Goal: Task Accomplishment & Management: Manage account settings

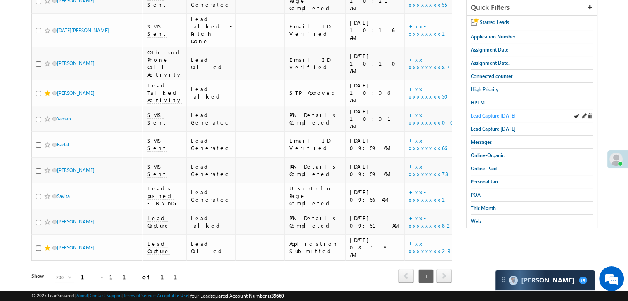
click at [505, 112] on link "Lead Capture [DATE]" at bounding box center [492, 116] width 45 height 8
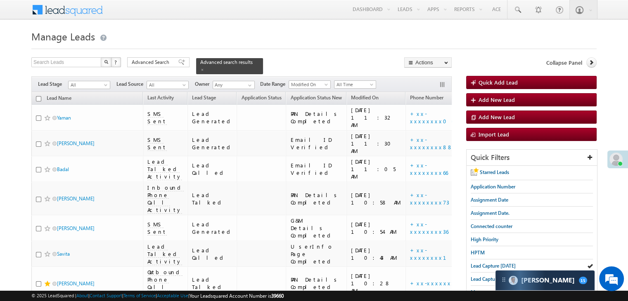
scroll to position [41, 0]
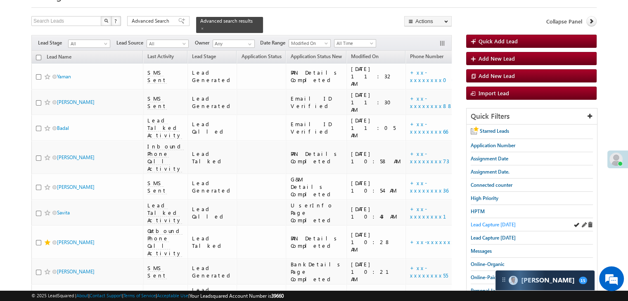
click at [508, 223] on span "Lead Capture [DATE]" at bounding box center [492, 225] width 45 height 6
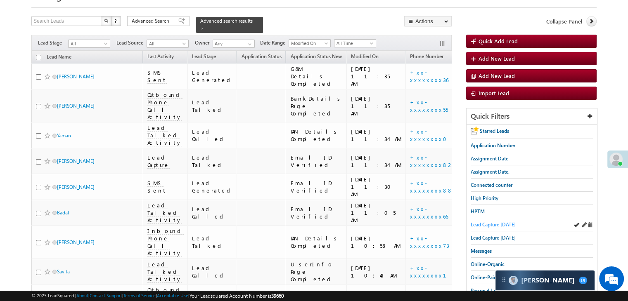
click at [501, 223] on span "Lead Capture [DATE]" at bounding box center [492, 225] width 45 height 6
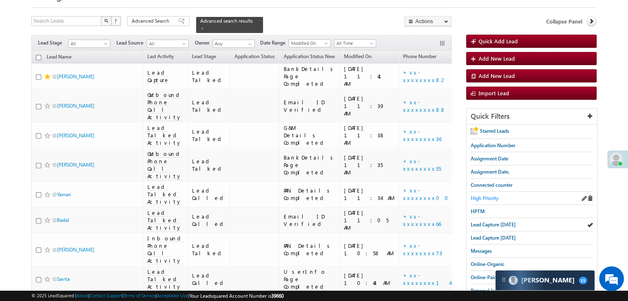
click at [491, 195] on span "High Priority" at bounding box center [484, 198] width 28 height 6
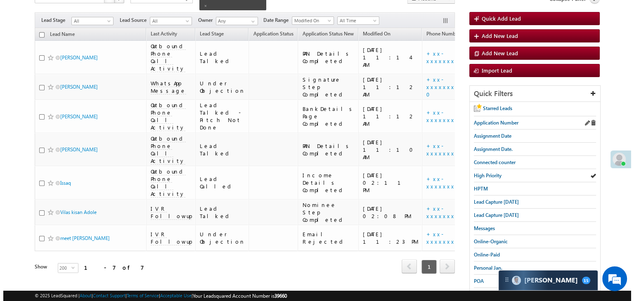
scroll to position [0, 0]
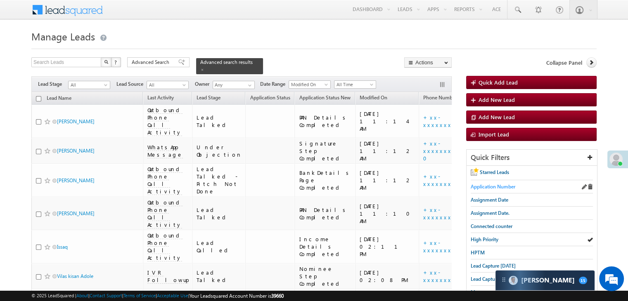
click at [493, 185] on span "Application Number" at bounding box center [492, 187] width 45 height 6
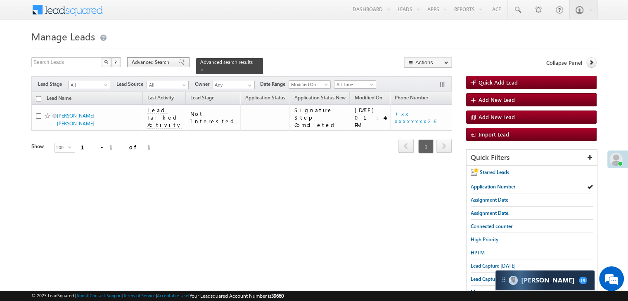
click at [168, 60] on span "Advanced Search" at bounding box center [152, 62] width 40 height 7
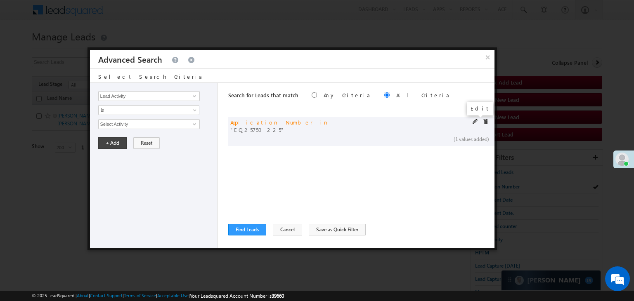
drag, startPoint x: 472, startPoint y: 123, endPoint x: 409, endPoint y: 136, distance: 64.6
click at [473, 123] on span at bounding box center [476, 122] width 6 height 6
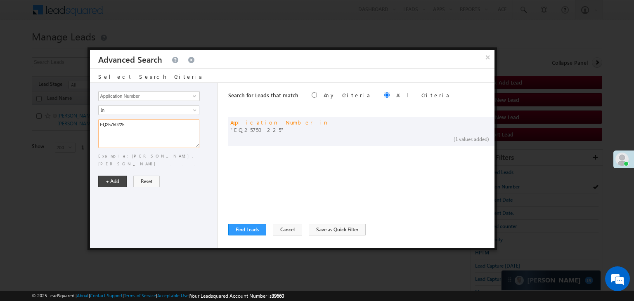
click at [159, 128] on textarea "EQ25750225" at bounding box center [148, 133] width 101 height 29
paste textarea "6957996 EQ26981128 EQ26735765 EQ26803384 EQ26779654 EQ26771795 EQ26853839 EQ268…"
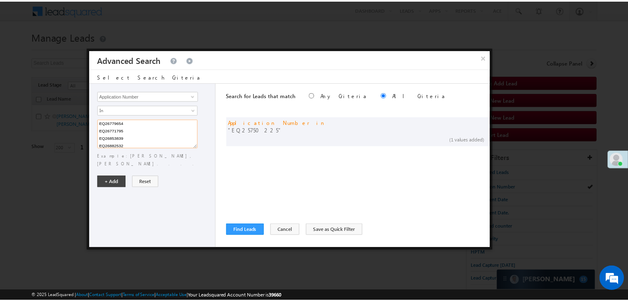
scroll to position [39, 0]
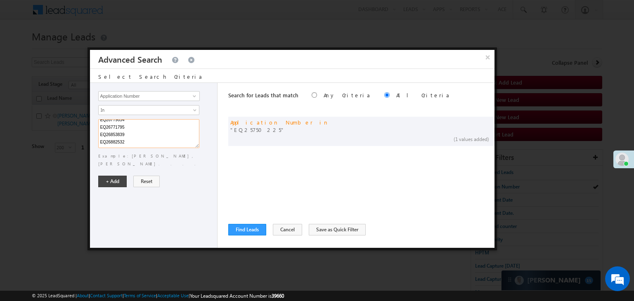
type textarea "EQ26957996 EQ26981128 EQ26735765 EQ26803384 EQ26779654 EQ26771795 EQ26853839 EQ…"
click at [109, 176] on button "+ Add" at bounding box center [112, 182] width 28 height 12
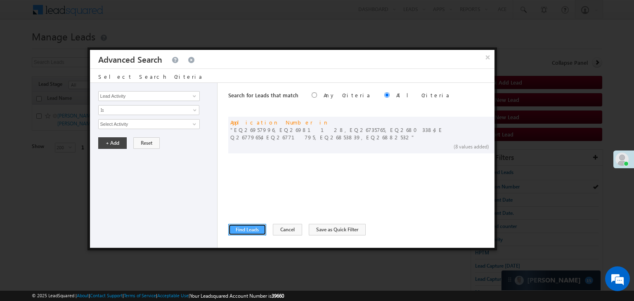
click at [240, 228] on button "Find Leads" at bounding box center [247, 230] width 38 height 12
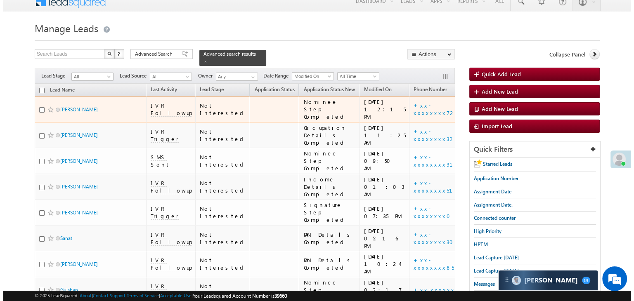
scroll to position [0, 0]
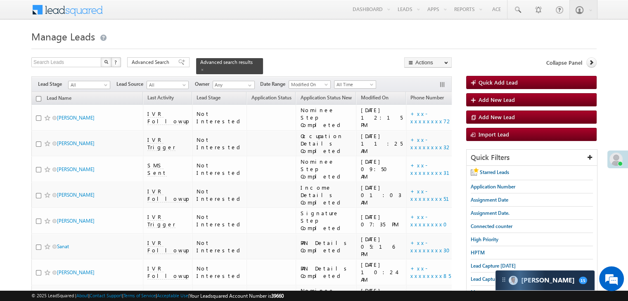
drag, startPoint x: 168, startPoint y: 64, endPoint x: 209, endPoint y: 132, distance: 79.1
click at [168, 64] on span "Advanced Search" at bounding box center [152, 62] width 40 height 7
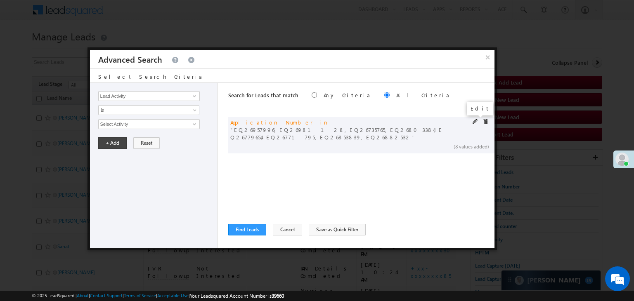
click at [474, 120] on span at bounding box center [476, 122] width 6 height 6
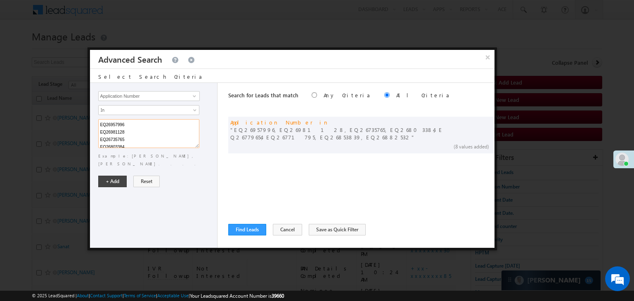
click at [156, 136] on textarea "EQ26957996 EQ26981128 EQ26735765 EQ26803384 EQ26779654 EQ26771795 EQ26853839 EQ…" at bounding box center [148, 133] width 101 height 29
paste textarea "EQ26551473 EQ26460635 EQ26531387 EQ26624424 EQ26617390 EQ26594566 EQ26556853 EQ…"
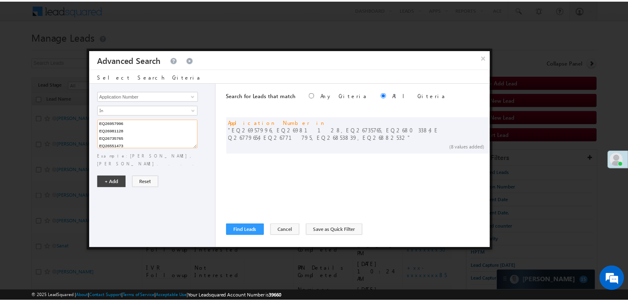
scroll to position [106, 0]
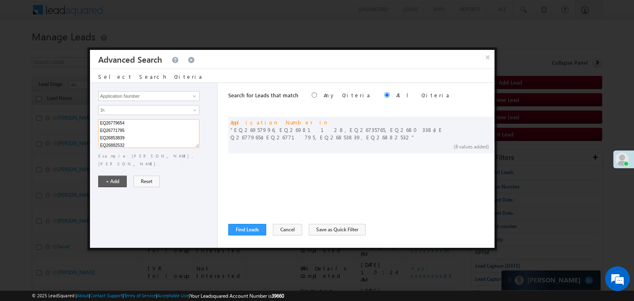
type textarea "EQ26957996 EQ26981128 EQ26735765 EQ26551473 EQ26460635 EQ26531387 EQ26624424 EQ…"
click at [116, 176] on button "+ Add" at bounding box center [112, 182] width 28 height 12
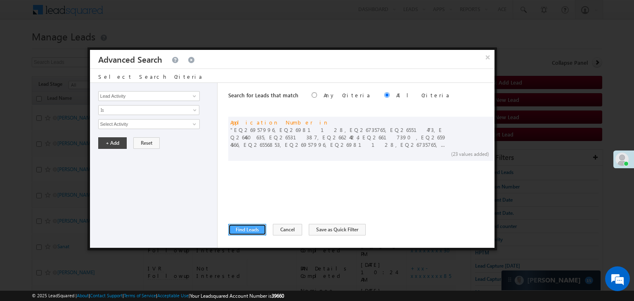
click at [249, 228] on button "Find Leads" at bounding box center [247, 230] width 38 height 12
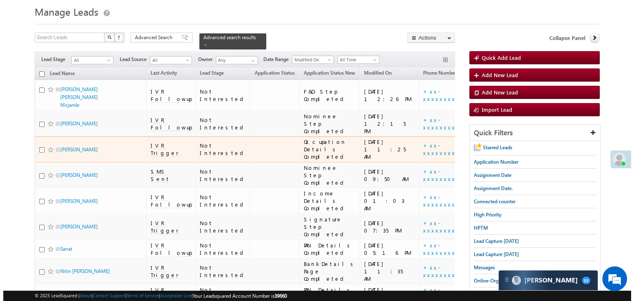
scroll to position [0, 0]
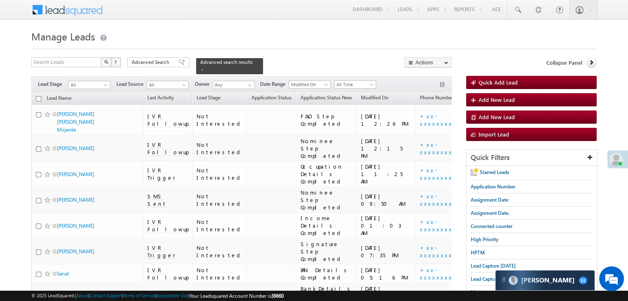
click at [40, 96] on input "checkbox" at bounding box center [38, 98] width 5 height 5
checkbox input "true"
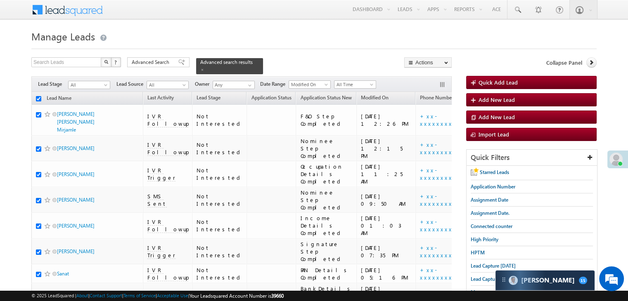
checkbox input "true"
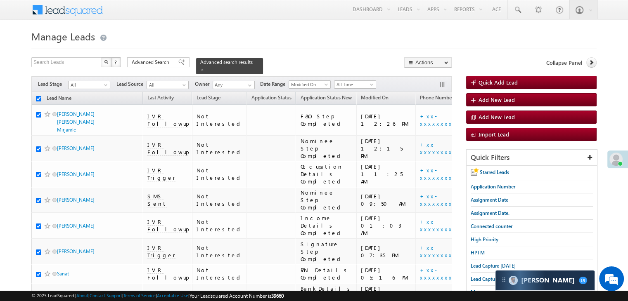
checkbox input "true"
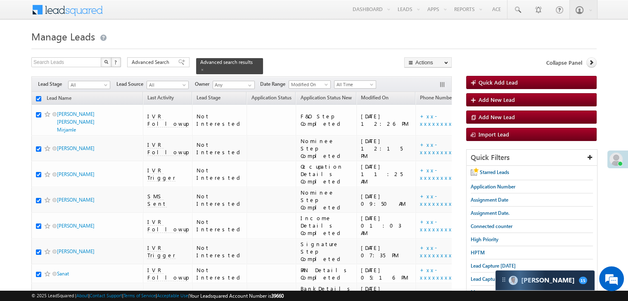
checkbox input "true"
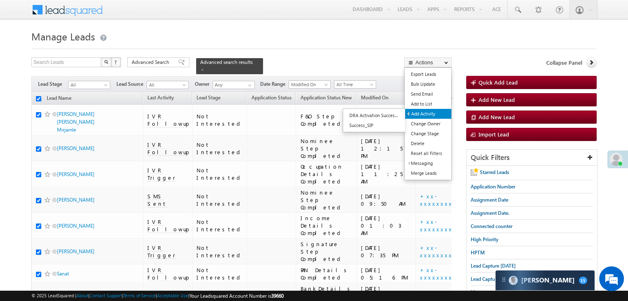
click at [427, 111] on link "Add Activity" at bounding box center [428, 114] width 46 height 10
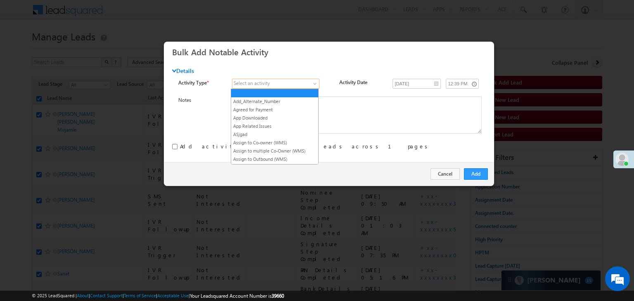
click at [284, 85] on span at bounding box center [271, 83] width 78 height 7
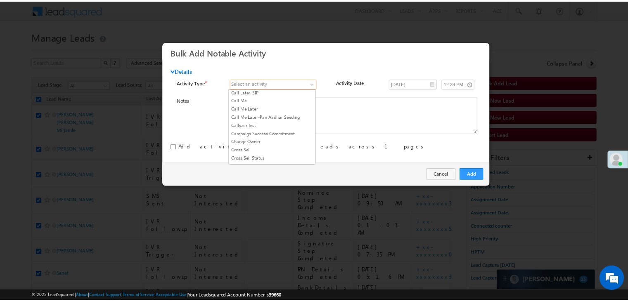
scroll to position [83, 0]
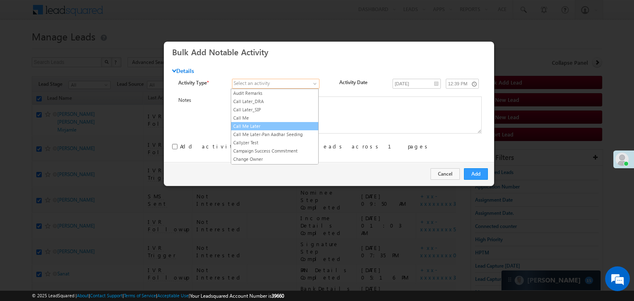
click at [271, 124] on link "Call Me Later" at bounding box center [274, 126] width 87 height 7
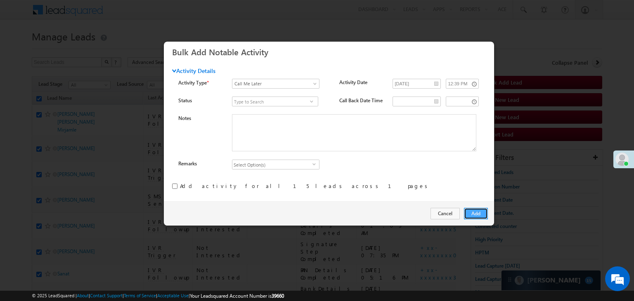
click at [476, 212] on button "Add" at bounding box center [476, 214] width 24 height 12
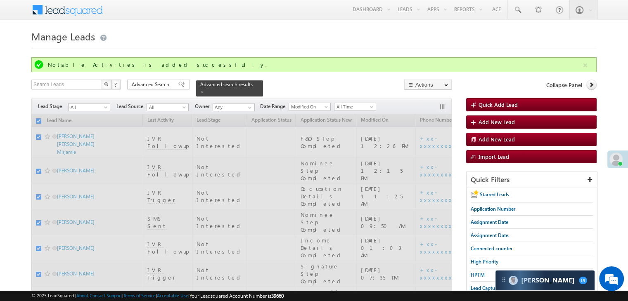
checkbox input "false"
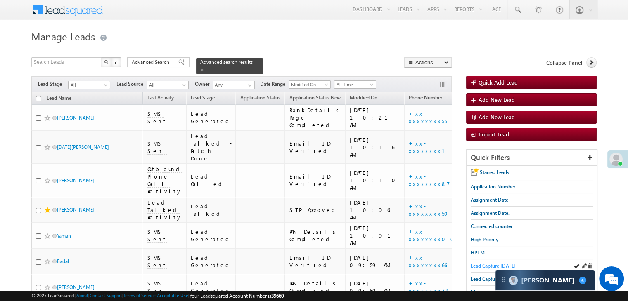
click at [477, 264] on span "Lead Capture [DATE]" at bounding box center [492, 266] width 45 height 6
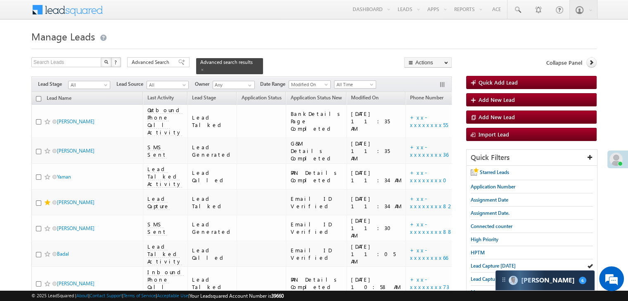
drag, startPoint x: 477, startPoint y: 265, endPoint x: 110, endPoint y: 61, distance: 419.3
click at [477, 265] on span "Lead Capture [DATE]" at bounding box center [492, 266] width 45 height 6
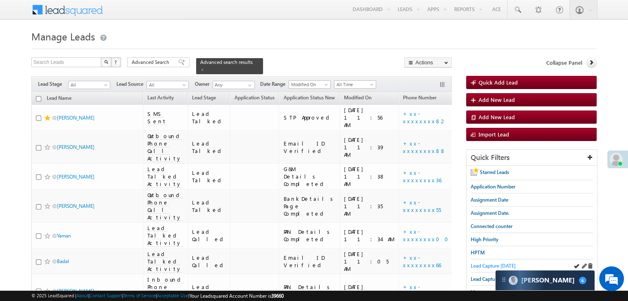
click at [477, 263] on span "Lead Capture [DATE]" at bounding box center [492, 266] width 45 height 6
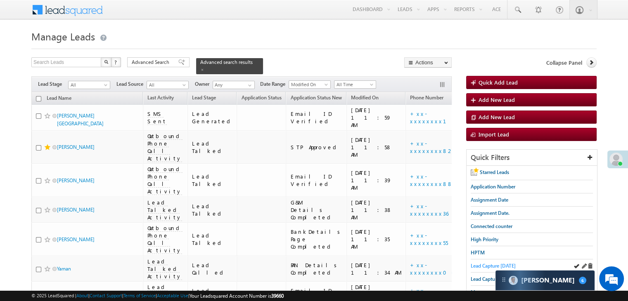
click at [482, 265] on span "Lead Capture [DATE]" at bounding box center [492, 266] width 45 height 6
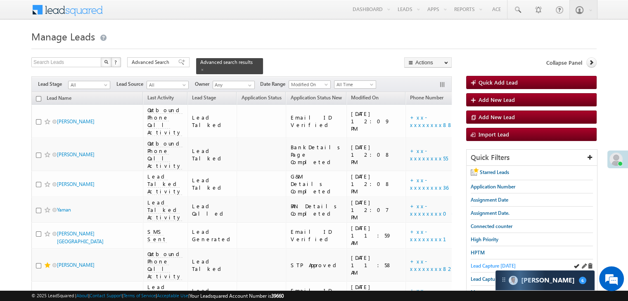
click at [502, 265] on span "Lead Capture [DATE]" at bounding box center [492, 266] width 45 height 6
click at [484, 264] on span "Lead Capture [DATE]" at bounding box center [492, 266] width 45 height 6
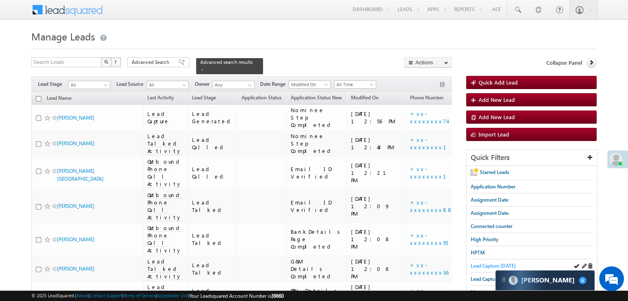
click at [494, 263] on span "Lead Capture [DATE]" at bounding box center [492, 266] width 45 height 6
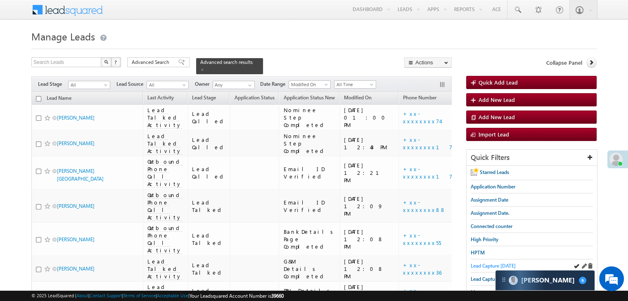
click at [479, 266] on span "Lead Capture [DATE]" at bounding box center [492, 266] width 45 height 6
